Goal: Find contact information: Find contact information

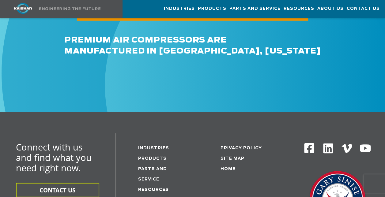
scroll to position [748, 0]
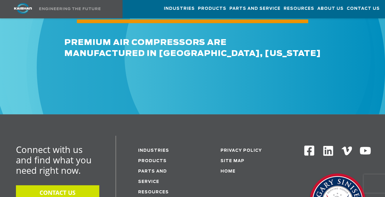
click at [55, 186] on button "CONTACT US" at bounding box center [57, 193] width 83 height 14
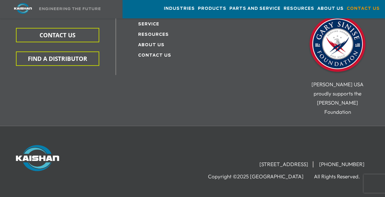
scroll to position [255, 0]
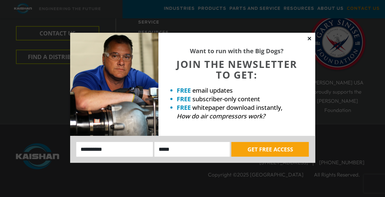
click at [309, 39] on icon at bounding box center [308, 38] width 3 height 3
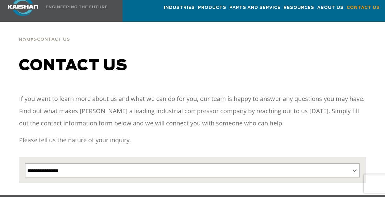
scroll to position [0, 0]
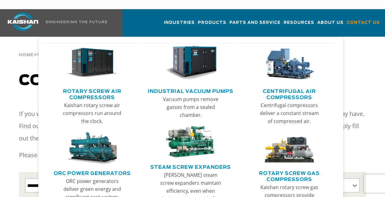
click at [102, 140] on img "Main menu" at bounding box center [92, 148] width 52 height 32
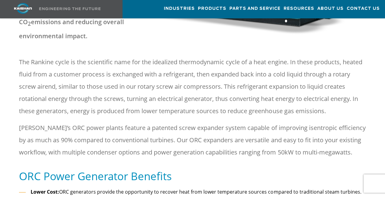
scroll to position [202, 0]
